Goal: Transaction & Acquisition: Register for event/course

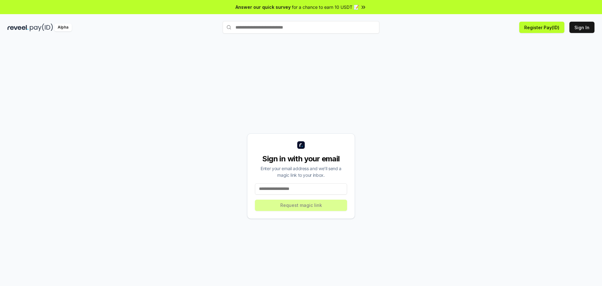
click at [314, 199] on div "Sign in with your email Enter your email address and we’ll send a magic link to…" at bounding box center [301, 175] width 108 height 85
click at [314, 192] on input at bounding box center [301, 188] width 92 height 11
type input "**********"
click at [333, 208] on button "Request magic link" at bounding box center [301, 204] width 92 height 11
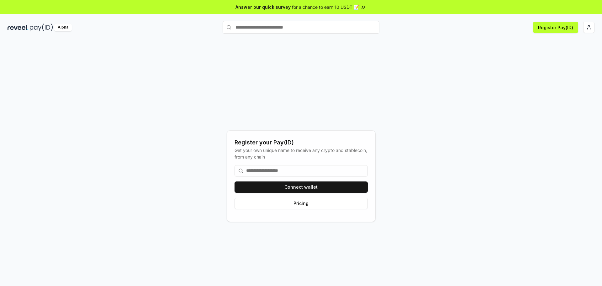
click at [288, 170] on input at bounding box center [301, 170] width 133 height 11
click at [294, 171] on input at bounding box center [301, 170] width 133 height 11
click at [298, 186] on button "Connect wallet" at bounding box center [301, 186] width 133 height 11
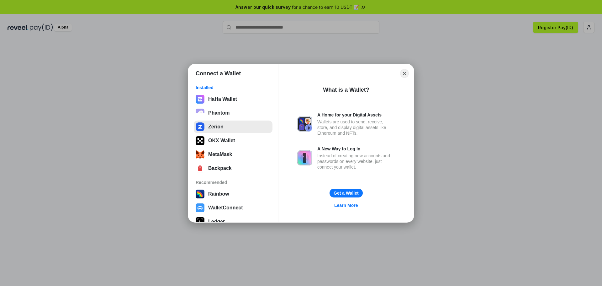
click at [230, 127] on button "Zerion" at bounding box center [233, 126] width 79 height 13
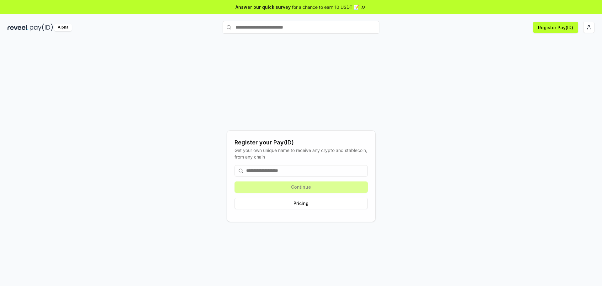
click at [325, 188] on div "Continue Pricing" at bounding box center [301, 187] width 133 height 54
click at [341, 185] on div "Continue Pricing" at bounding box center [301, 187] width 133 height 54
click at [333, 202] on button "Pricing" at bounding box center [301, 203] width 133 height 11
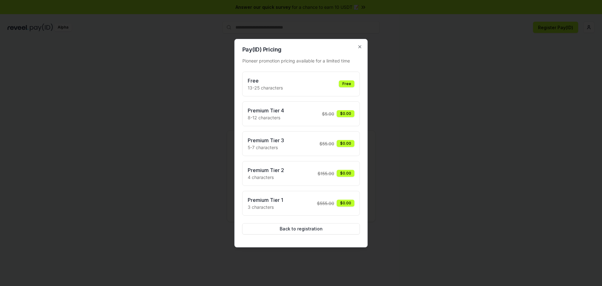
click at [317, 79] on div "Free 13-25 characters Free" at bounding box center [301, 84] width 107 height 14
click at [347, 82] on div "Free" at bounding box center [347, 83] width 16 height 7
click at [312, 227] on button "Back to registration" at bounding box center [301, 228] width 118 height 11
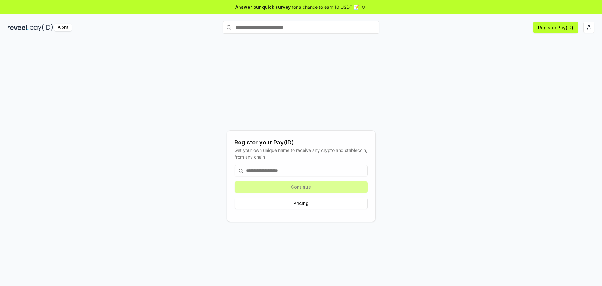
click at [300, 169] on input at bounding box center [301, 170] width 133 height 11
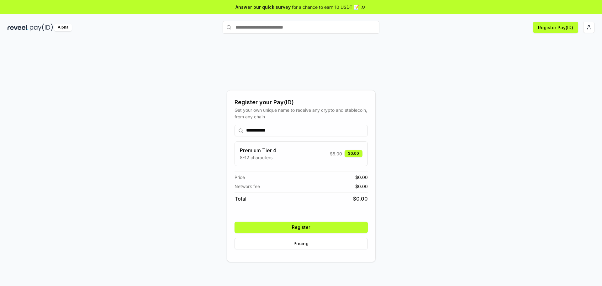
type input "**********"
click at [322, 228] on button "Register" at bounding box center [301, 226] width 133 height 11
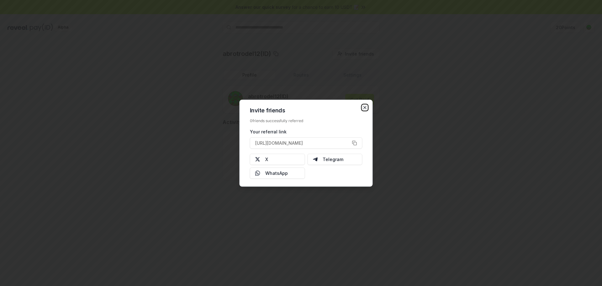
click at [363, 108] on icon "button" at bounding box center [364, 107] width 5 height 5
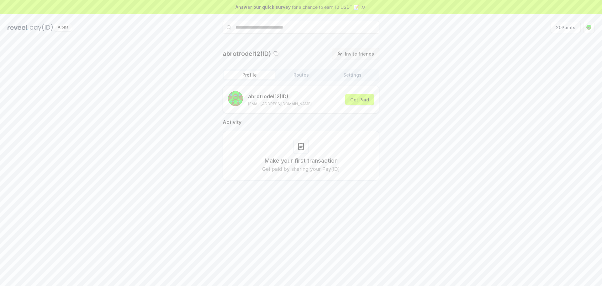
click at [347, 56] on span "Invite friends" at bounding box center [359, 53] width 29 height 7
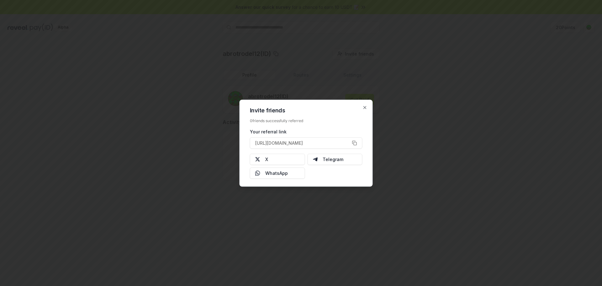
click at [369, 108] on div "Invite friends 0 friends successfully referred Your referral link https://revee…" at bounding box center [306, 142] width 133 height 87
